Goal: Book appointment/travel/reservation

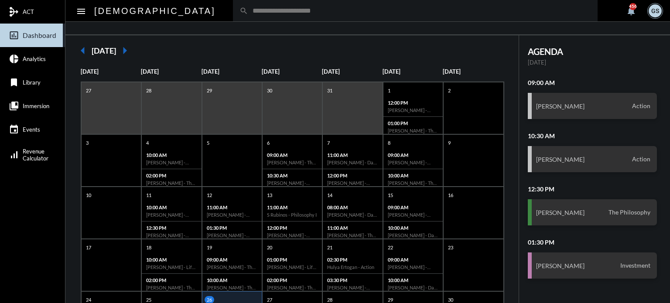
scroll to position [168, 0]
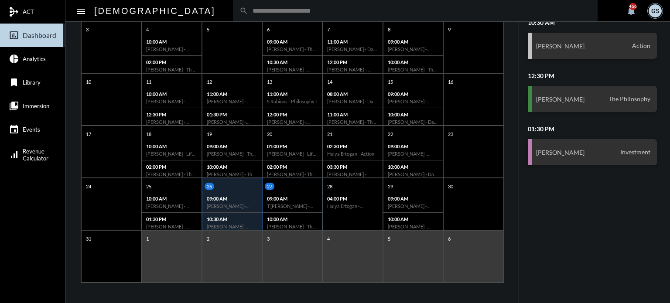
click at [293, 192] on div "09:00 AM [PERSON_NAME] - The Philosophy" at bounding box center [292, 202] width 59 height 21
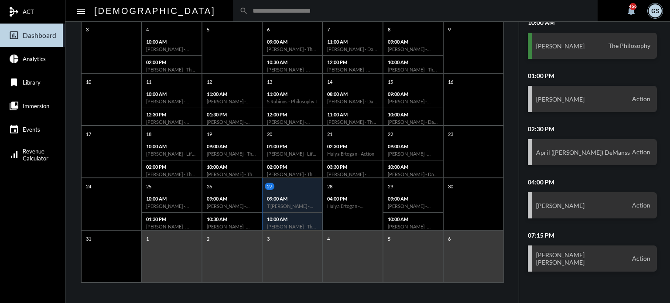
click at [184, 231] on div "1" at bounding box center [171, 256] width 60 height 52
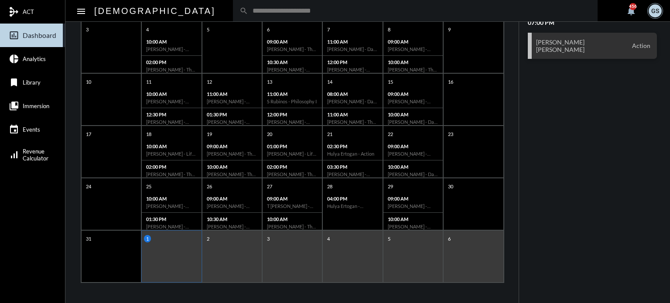
click at [185, 241] on div "1" at bounding box center [171, 256] width 60 height 52
click at [235, 15] on div "search" at bounding box center [415, 10] width 365 height 21
click at [233, 15] on div "search" at bounding box center [415, 10] width 365 height 21
click at [248, 9] on input "text" at bounding box center [419, 10] width 343 height 7
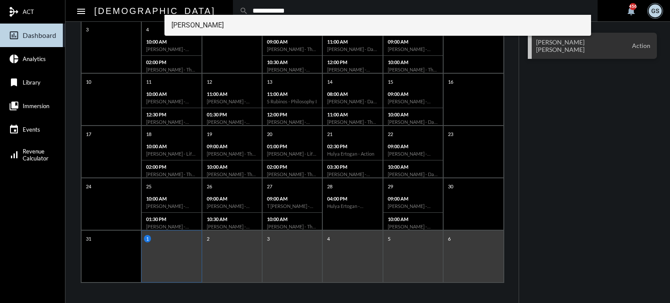
type input "**********"
click at [193, 24] on span "[PERSON_NAME]" at bounding box center [378, 25] width 413 height 21
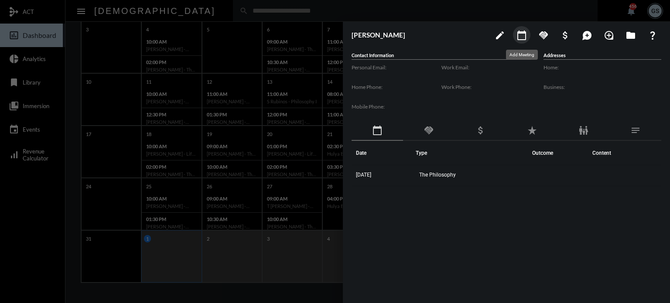
click at [525, 34] on mat-icon "calendar_today" at bounding box center [522, 35] width 10 height 10
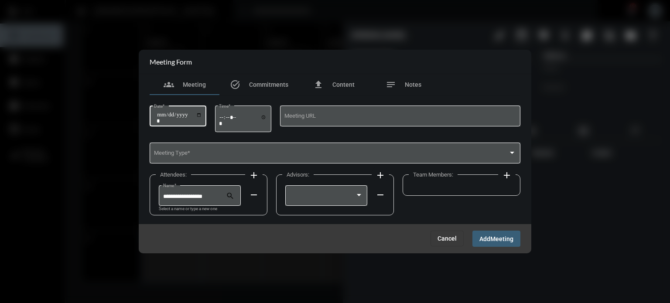
click at [202, 109] on div "Date *" at bounding box center [178, 115] width 48 height 22
click at [202, 112] on input "Date *" at bounding box center [179, 118] width 45 height 12
type input "**********"
click at [226, 117] on input "Time *" at bounding box center [243, 120] width 48 height 13
type input "*****"
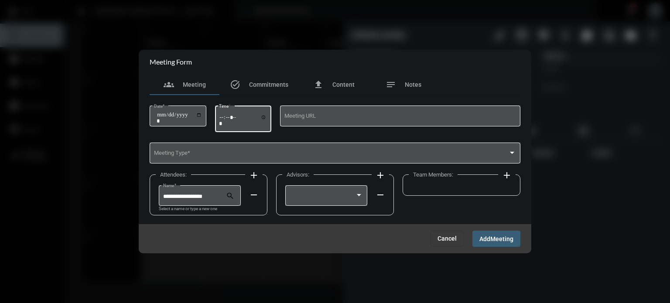
click at [237, 164] on div "Meeting Type *" at bounding box center [335, 157] width 371 height 28
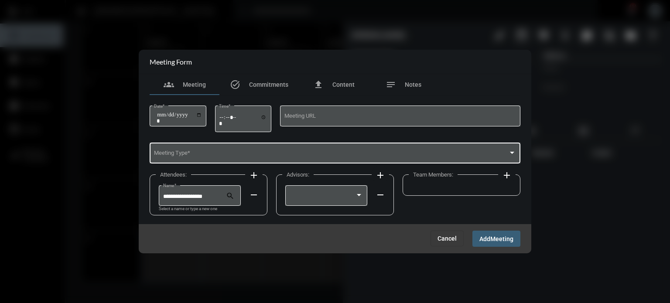
click at [236, 158] on div "Meeting Type *" at bounding box center [335, 152] width 363 height 22
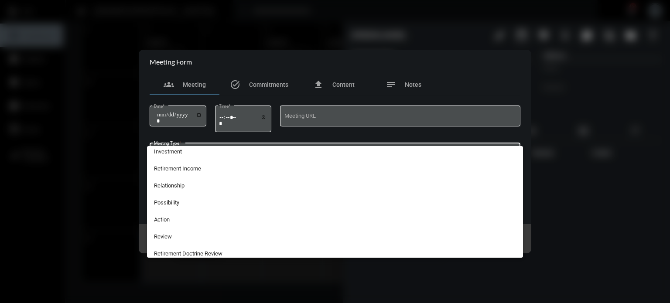
scroll to position [191, 0]
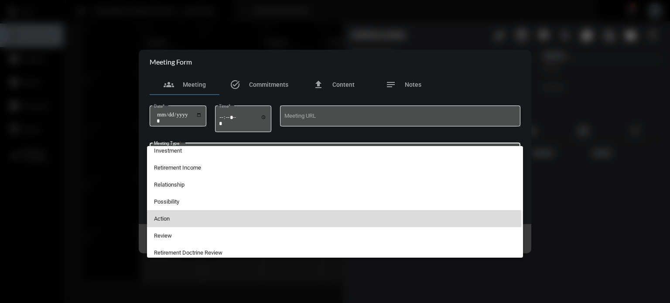
click at [179, 222] on span "Action" at bounding box center [335, 218] width 363 height 17
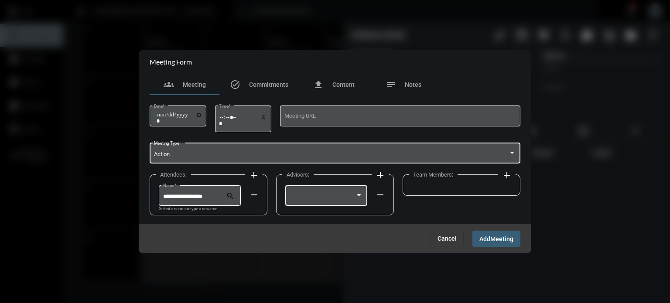
click at [355, 196] on div at bounding box center [359, 195] width 8 height 7
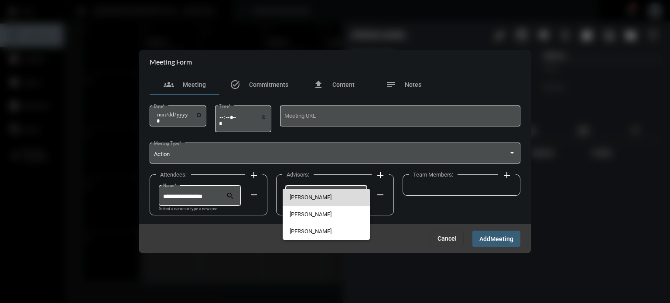
click at [332, 198] on span "[PERSON_NAME]" at bounding box center [327, 197] width 74 height 17
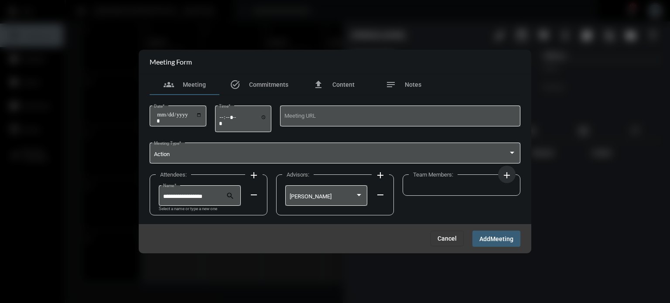
click at [506, 175] on mat-icon "add" at bounding box center [507, 175] width 10 height 10
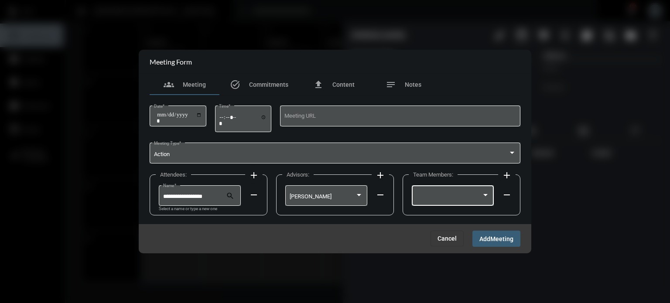
click at [470, 193] on div at bounding box center [453, 195] width 74 height 22
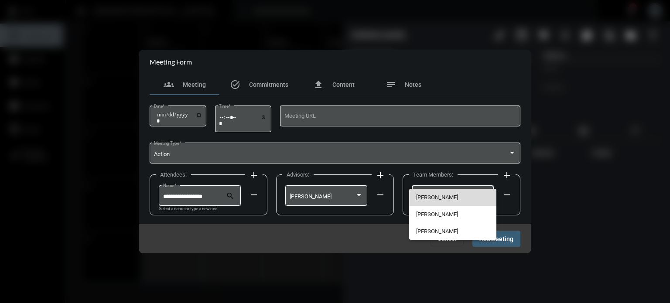
click at [448, 194] on span "[PERSON_NAME]" at bounding box center [453, 197] width 74 height 17
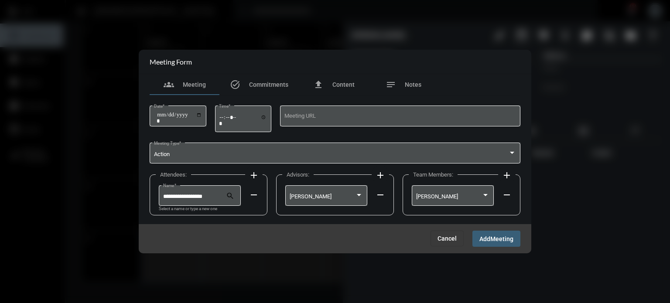
click at [496, 238] on span "Meeting" at bounding box center [502, 239] width 23 height 7
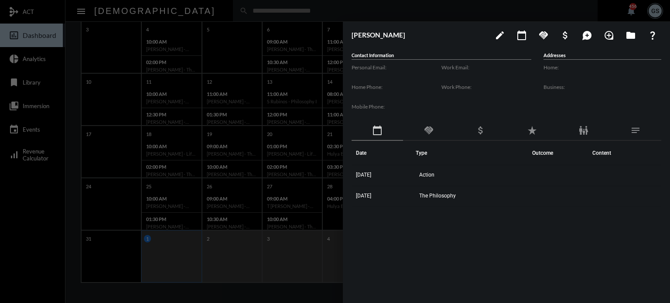
click at [72, 189] on div at bounding box center [335, 151] width 670 height 303
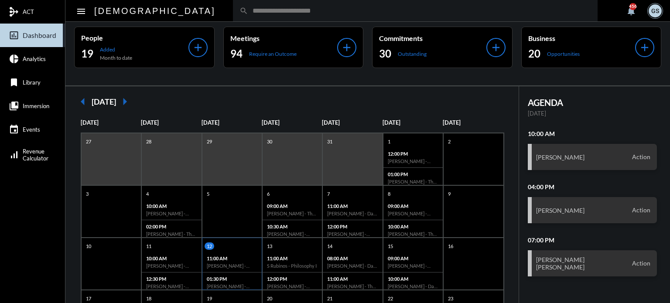
scroll to position [0, 0]
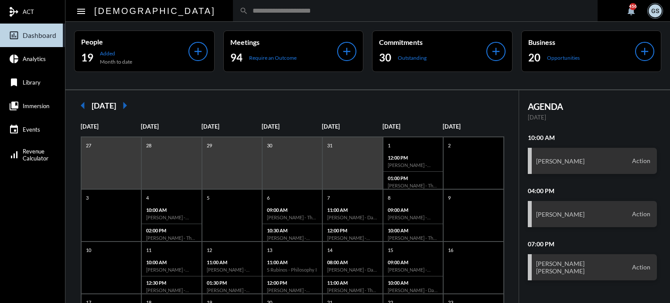
click at [134, 106] on mat-icon "arrow_right" at bounding box center [124, 105] width 17 height 17
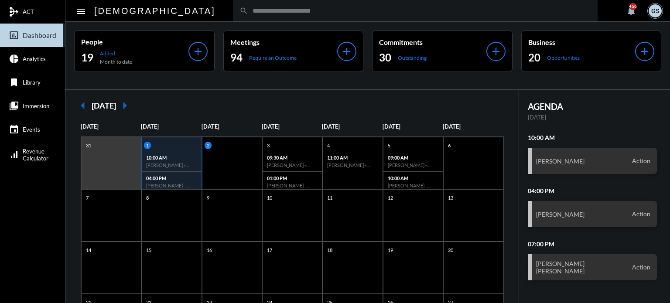
click at [238, 176] on div "2" at bounding box center [232, 163] width 60 height 52
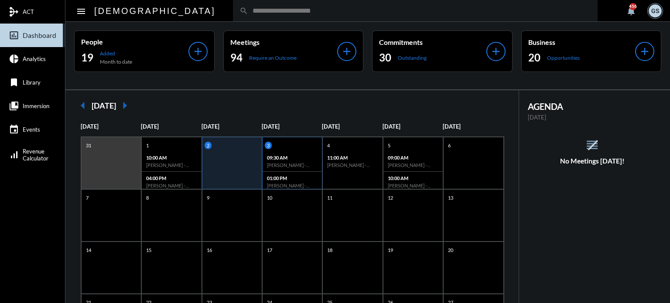
click at [307, 164] on h6 "[PERSON_NAME] - Action" at bounding box center [292, 165] width 51 height 6
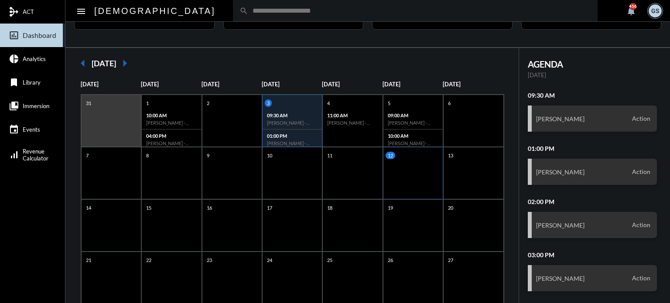
scroll to position [42, 0]
click at [269, 14] on input "text" at bounding box center [419, 10] width 343 height 7
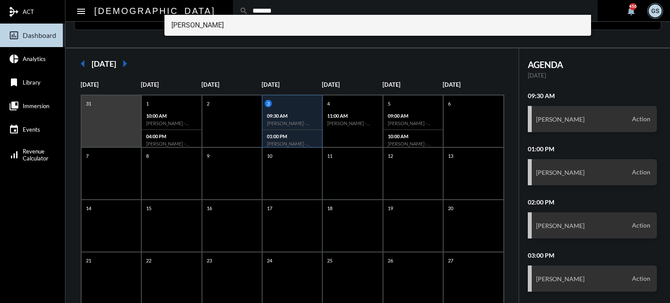
type input "*******"
click at [222, 21] on span "[PERSON_NAME]" at bounding box center [378, 25] width 413 height 21
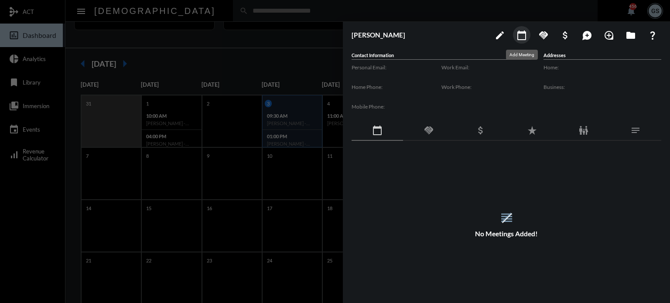
click at [525, 35] on mat-icon "calendar_today" at bounding box center [522, 35] width 10 height 10
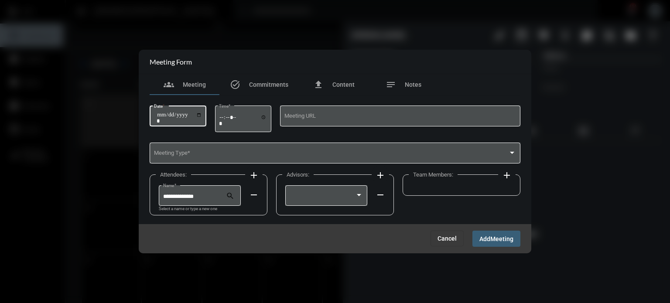
click at [202, 117] on input "Date *" at bounding box center [179, 118] width 45 height 12
type input "**********"
click at [223, 117] on input "Time *" at bounding box center [243, 120] width 48 height 13
type input "*****"
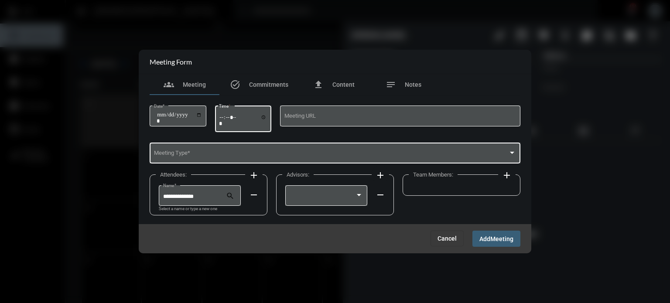
click at [213, 146] on div "Meeting Type *" at bounding box center [335, 152] width 363 height 22
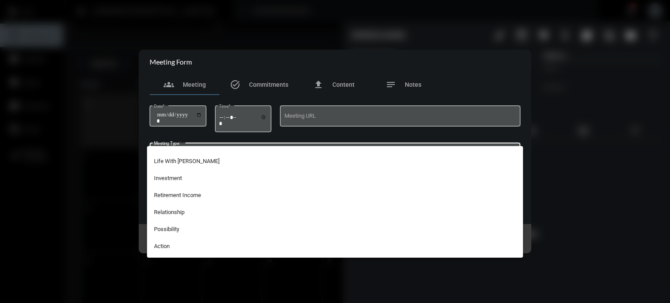
scroll to position [164, 0]
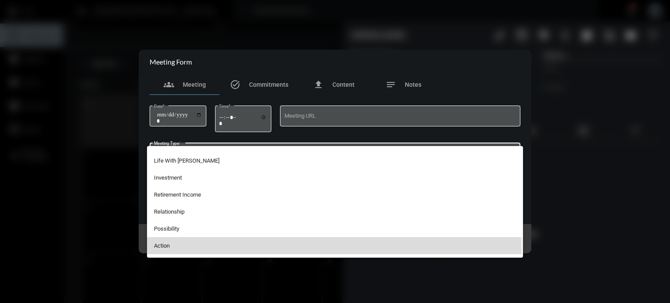
click at [174, 250] on span "Action" at bounding box center [335, 245] width 363 height 17
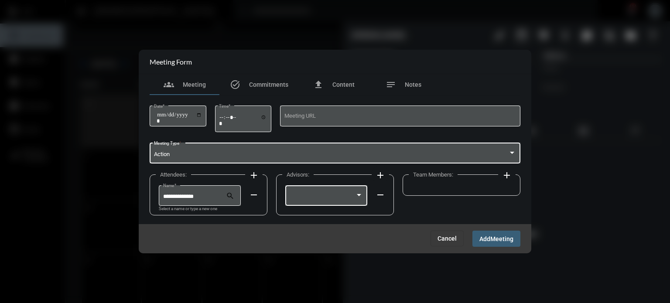
click at [325, 189] on div at bounding box center [327, 195] width 74 height 22
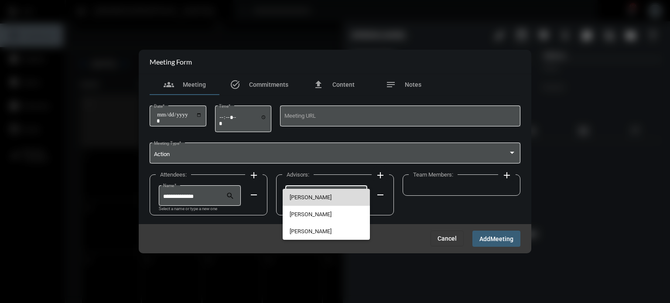
click at [314, 196] on span "[PERSON_NAME]" at bounding box center [327, 197] width 74 height 17
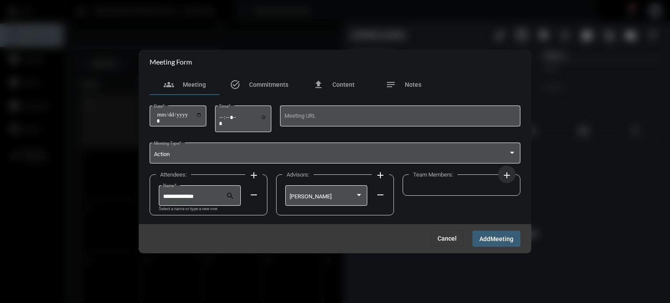
click at [504, 175] on mat-icon "add" at bounding box center [507, 175] width 10 height 10
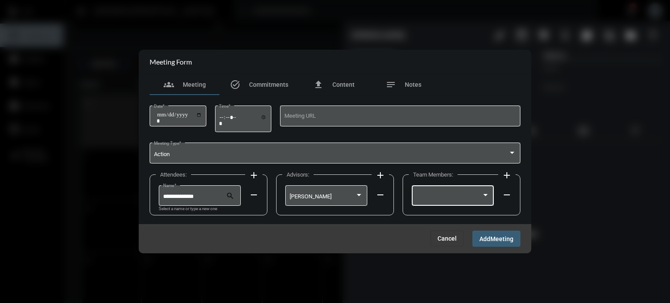
click at [480, 191] on div at bounding box center [453, 195] width 74 height 22
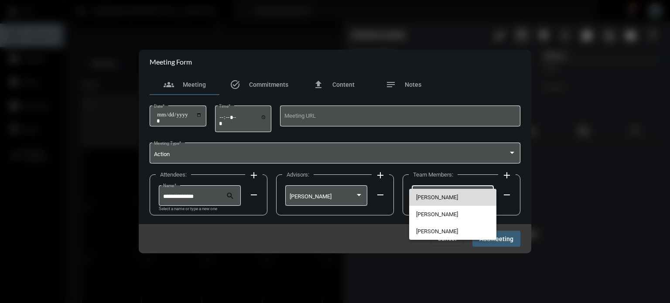
click at [459, 194] on span "[PERSON_NAME]" at bounding box center [453, 197] width 74 height 17
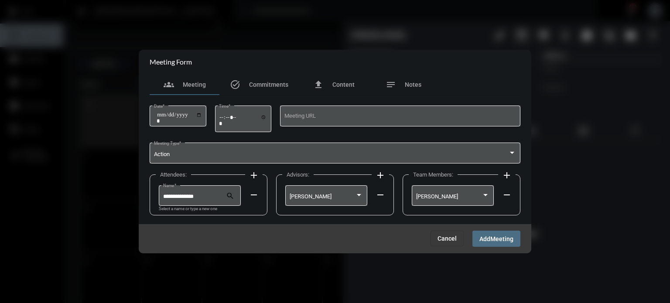
click at [484, 240] on span "Add" at bounding box center [485, 239] width 11 height 7
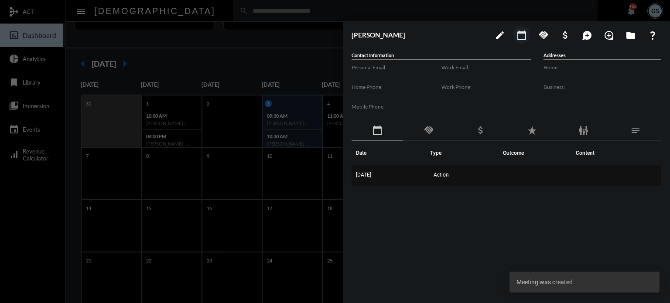
click at [457, 181] on td "Action" at bounding box center [466, 175] width 73 height 21
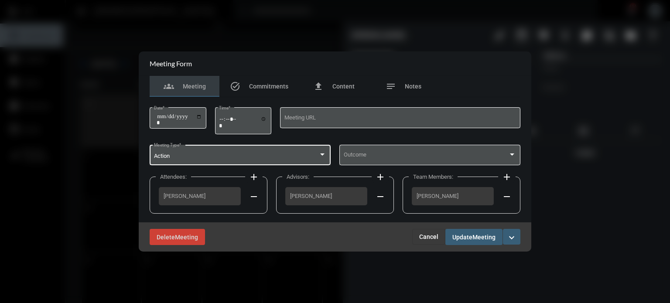
click at [313, 149] on div "Action Meeting Type *" at bounding box center [240, 154] width 173 height 22
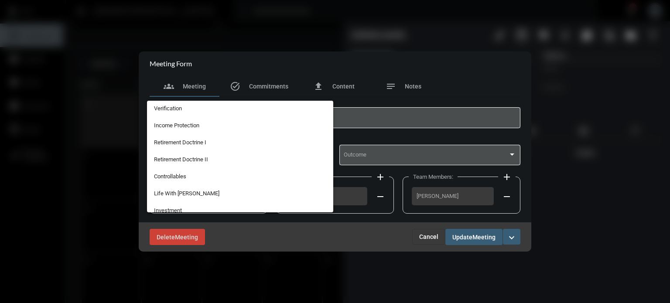
scroll to position [0, 0]
click at [215, 141] on span "The Philosophy" at bounding box center [240, 143] width 173 height 17
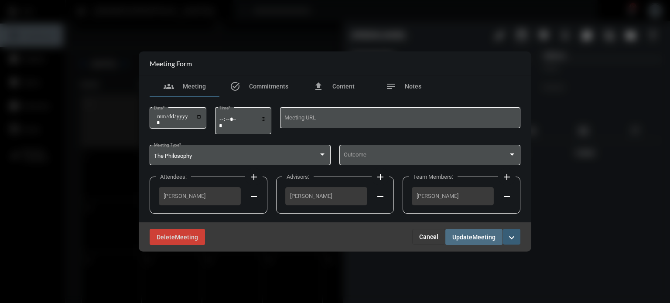
click at [463, 233] on span "Update Meeting" at bounding box center [474, 236] width 43 height 7
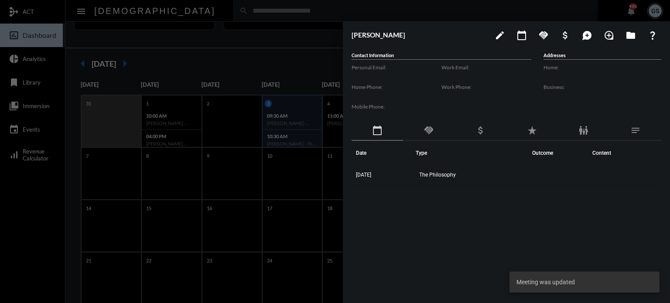
click at [224, 203] on div at bounding box center [335, 151] width 670 height 303
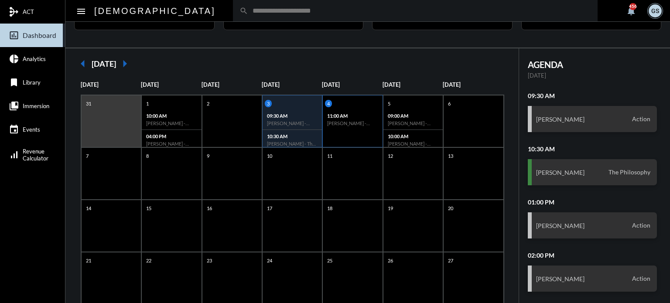
click at [343, 129] on div "4 11:00 AM Zac Ducassee - Action" at bounding box center [352, 121] width 60 height 52
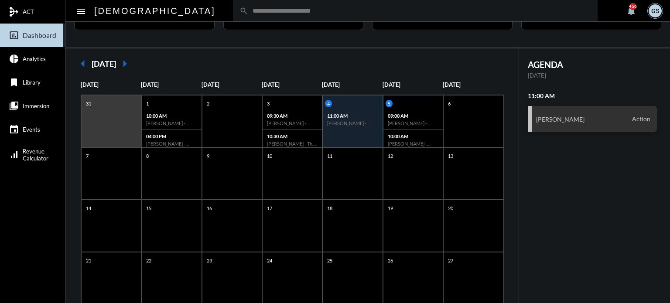
click at [399, 127] on div "09:00 AM [PERSON_NAME] - Action" at bounding box center [413, 120] width 59 height 21
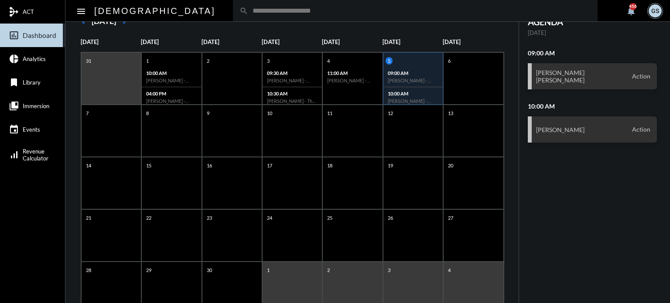
scroll to position [93, 0]
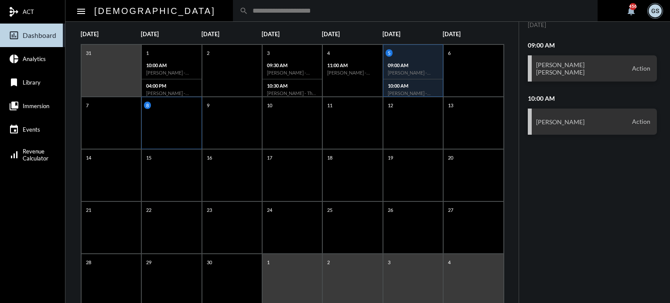
click at [189, 113] on div "8" at bounding box center [171, 123] width 60 height 52
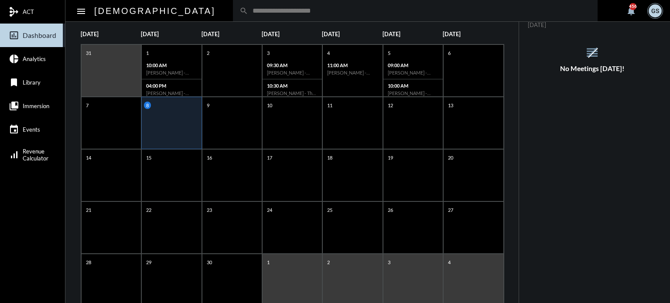
click at [248, 14] on input "text" at bounding box center [419, 10] width 343 height 7
click at [248, 14] on input "*" at bounding box center [419, 10] width 343 height 7
type input "*******"
click at [248, 7] on input "*******" at bounding box center [419, 10] width 343 height 7
